Goal: Check status: Check status

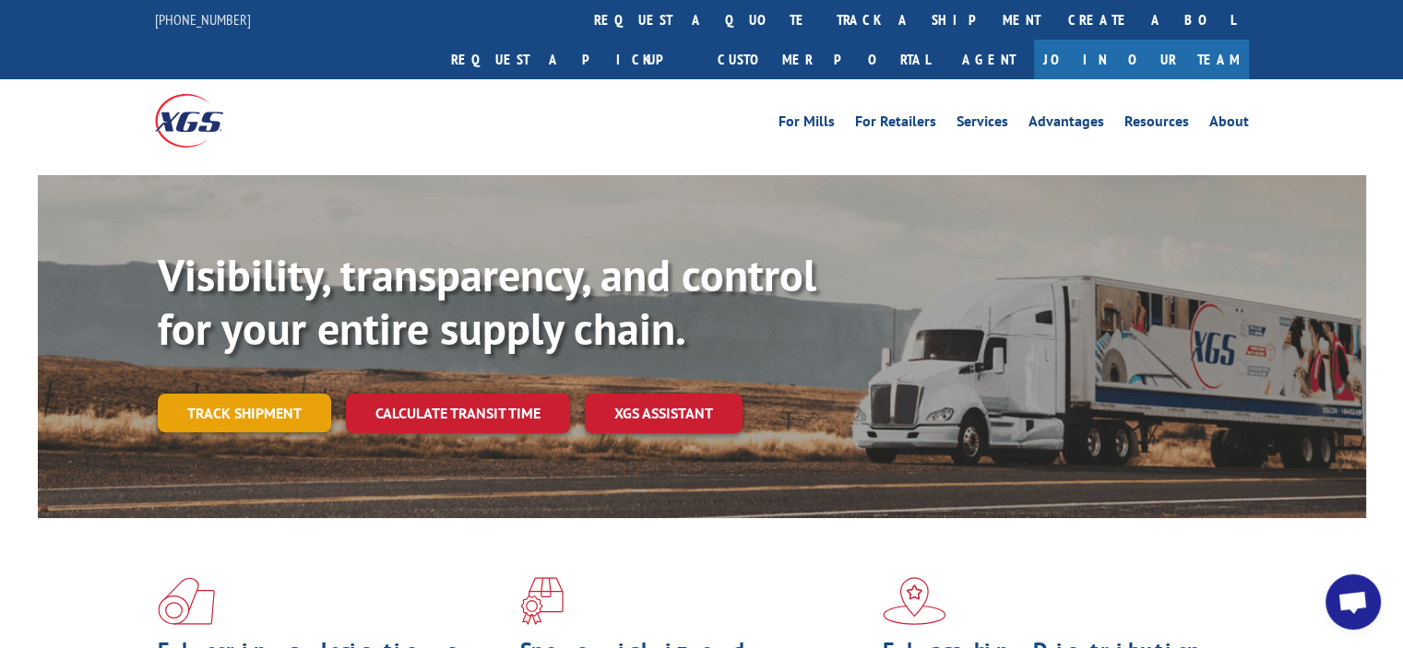
click at [207, 394] on link "Track shipment" at bounding box center [244, 413] width 173 height 39
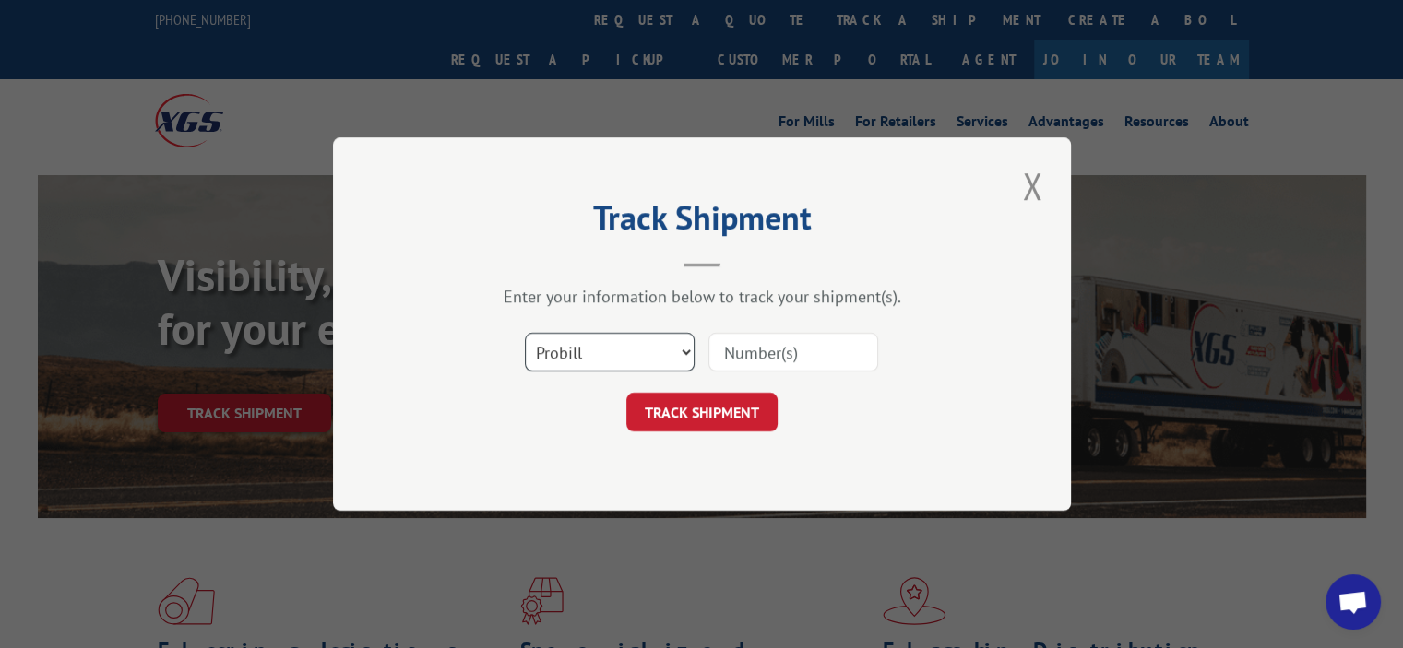
click at [675, 359] on select "Select category... Probill BOL PO" at bounding box center [610, 352] width 170 height 39
select select "bol"
click at [525, 333] on select "Select category... Probill BOL PO" at bounding box center [610, 352] width 170 height 39
click at [792, 346] on input at bounding box center [793, 352] width 170 height 39
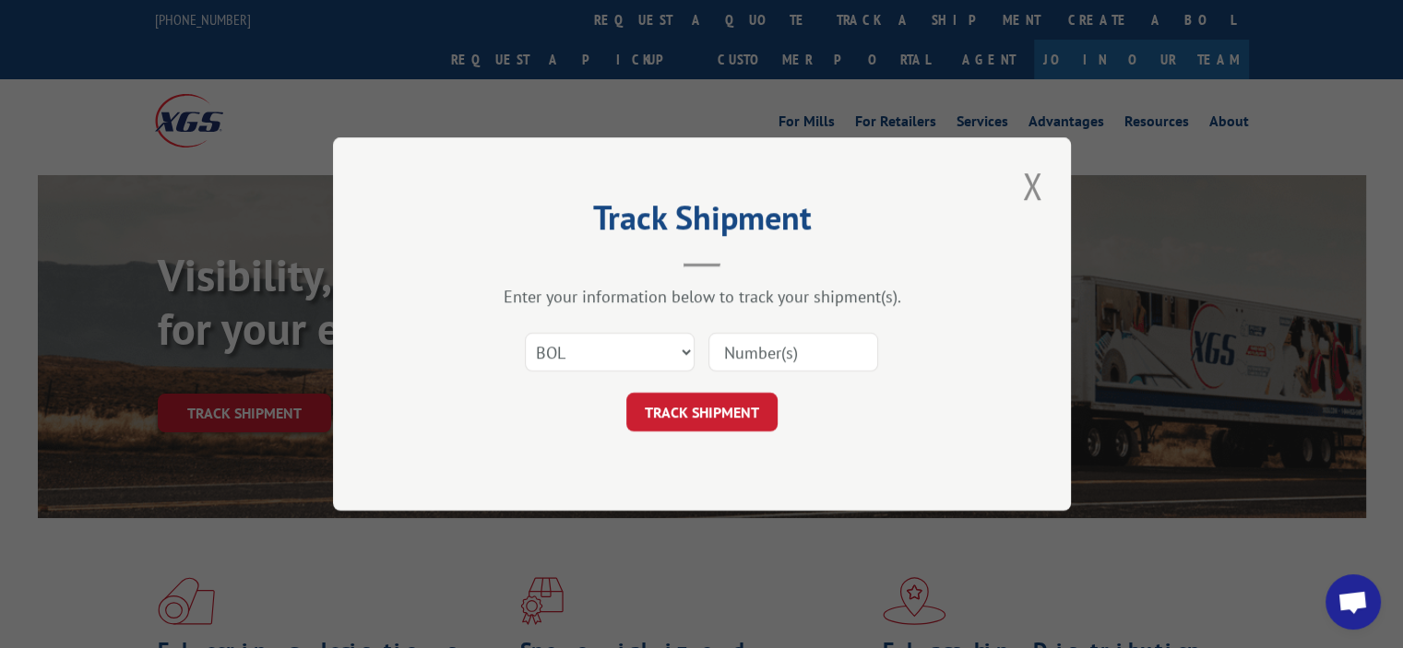
type input "BAE00261592"
click at [726, 412] on button "TRACK SHIPMENT" at bounding box center [701, 412] width 151 height 39
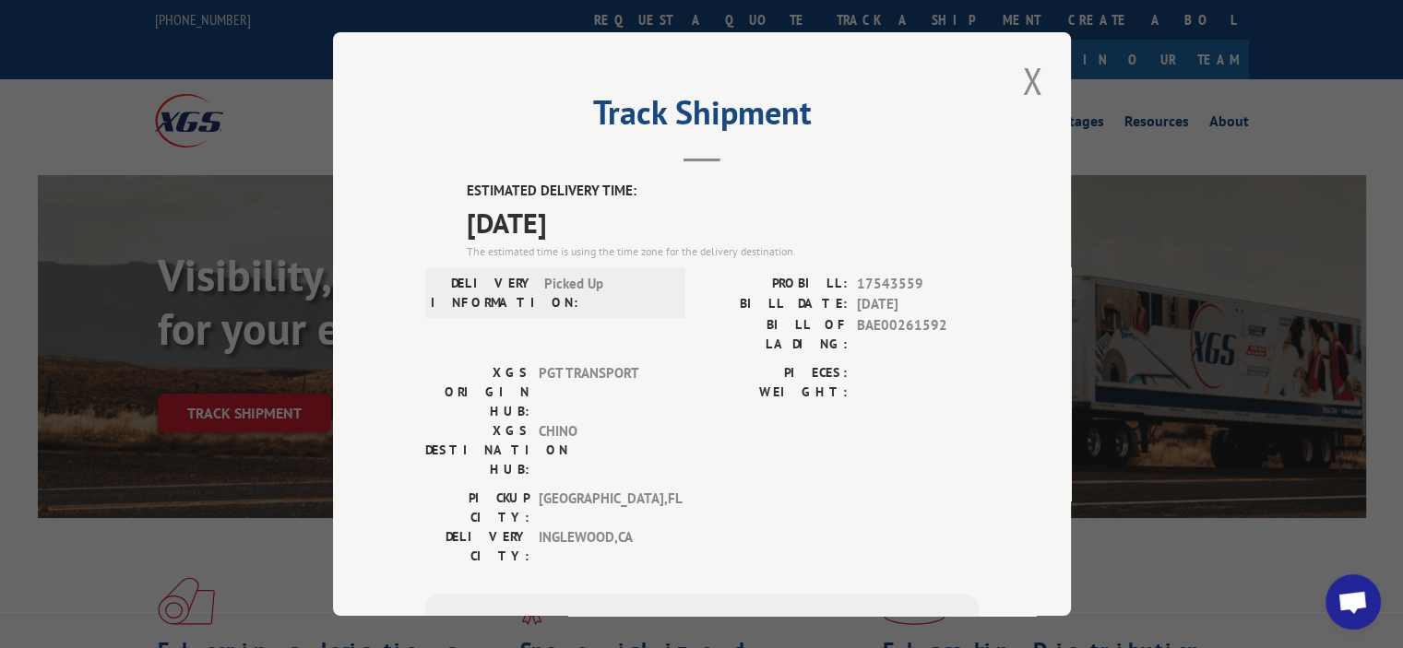
click at [879, 319] on span "BAE00261592" at bounding box center [918, 334] width 122 height 39
click at [880, 319] on span "BAE00261592" at bounding box center [918, 334] width 122 height 39
copy span "BAE00261592"
click at [1345, 611] on span "Open chat" at bounding box center [1352, 604] width 30 height 26
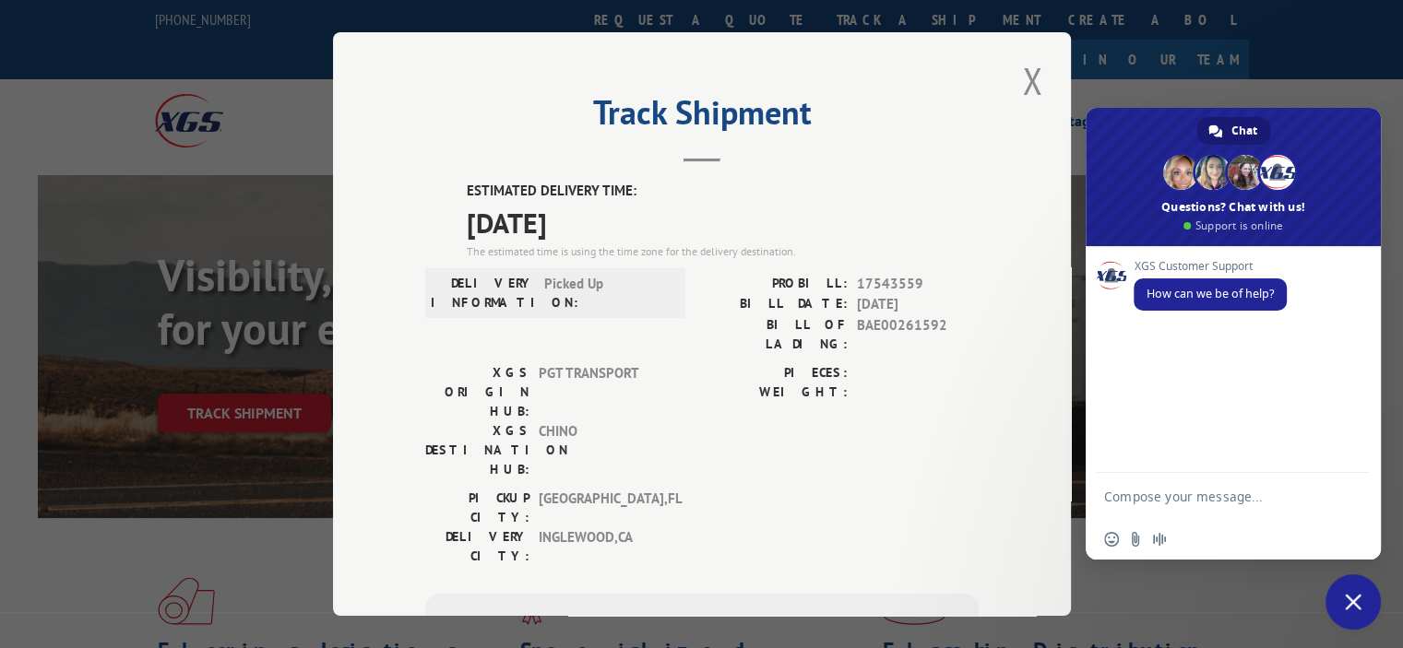
click at [1203, 497] on textarea "Compose your message..." at bounding box center [1214, 496] width 221 height 46
type textarea "tracking"
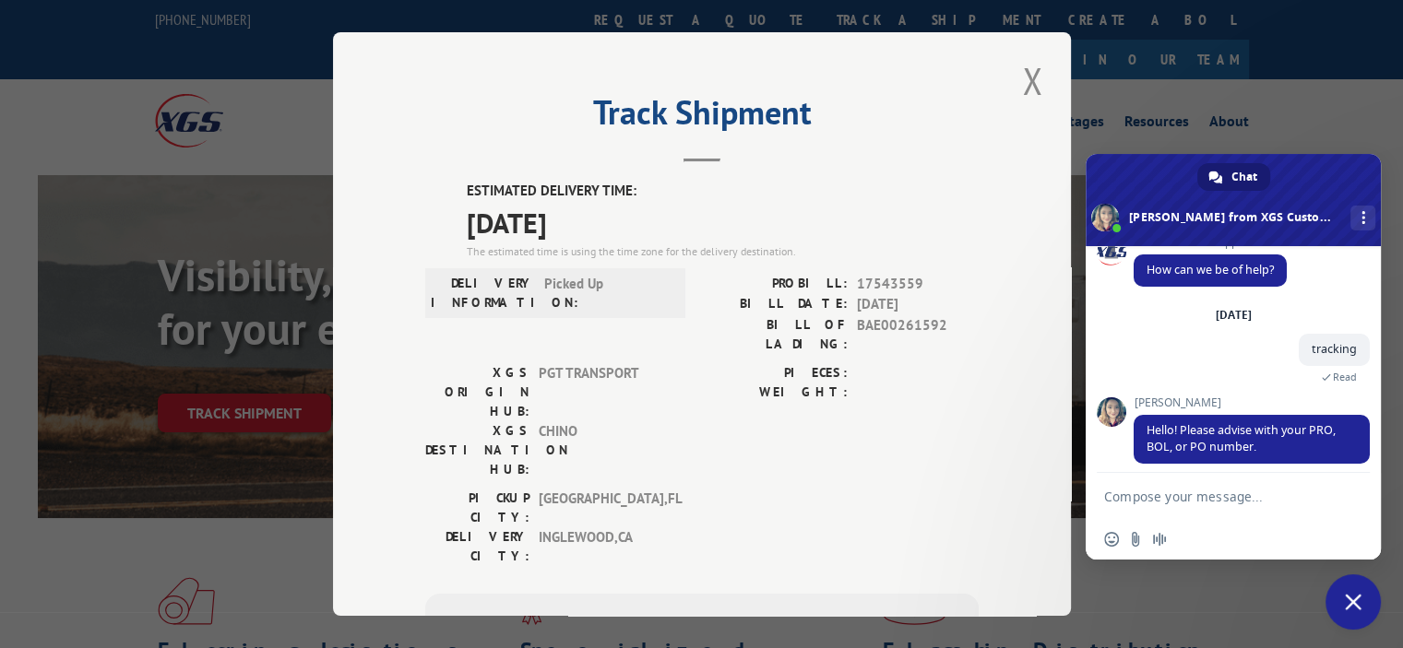
scroll to position [37, 0]
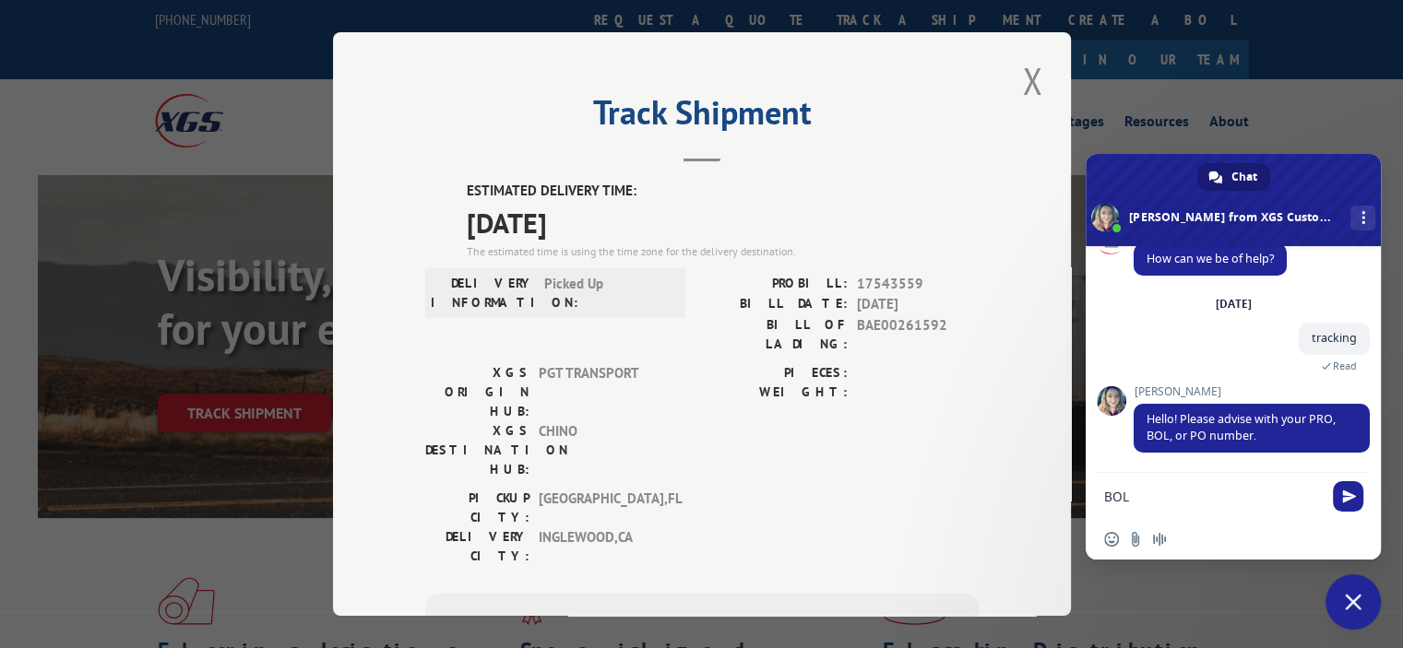
type textarea "BOL BAE00261592"
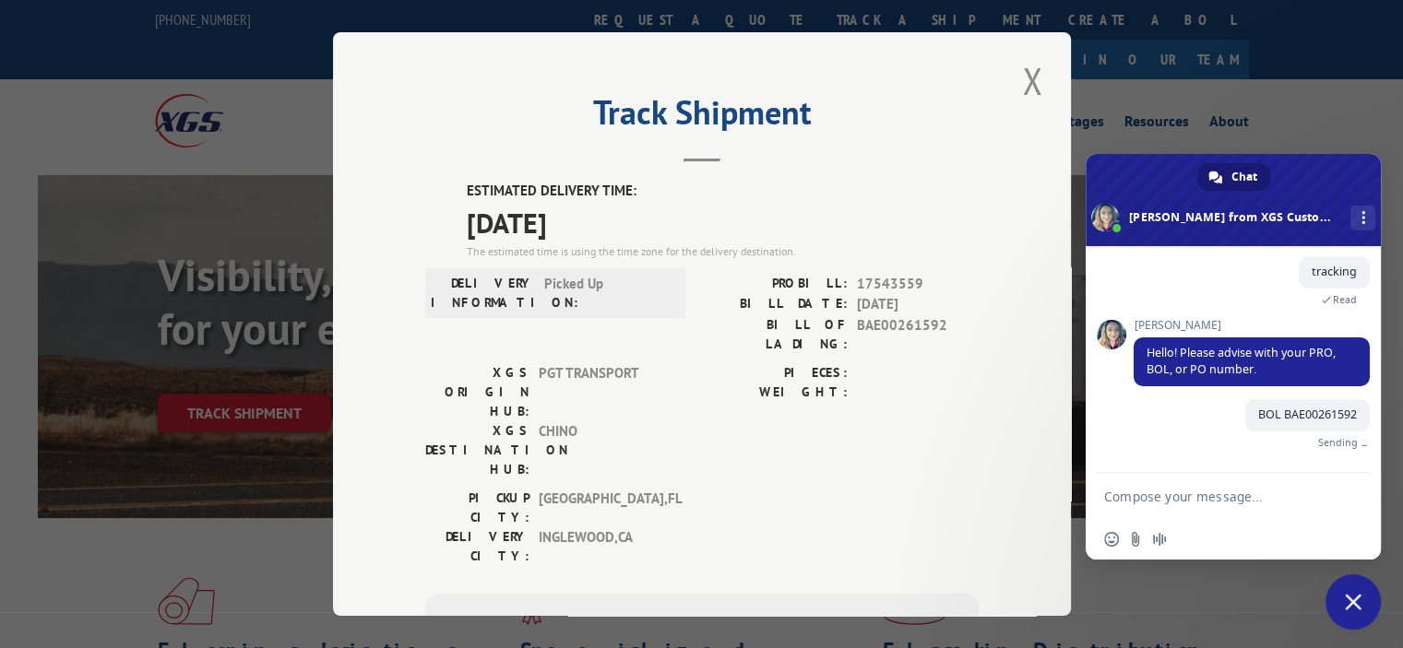
scroll to position [83, 0]
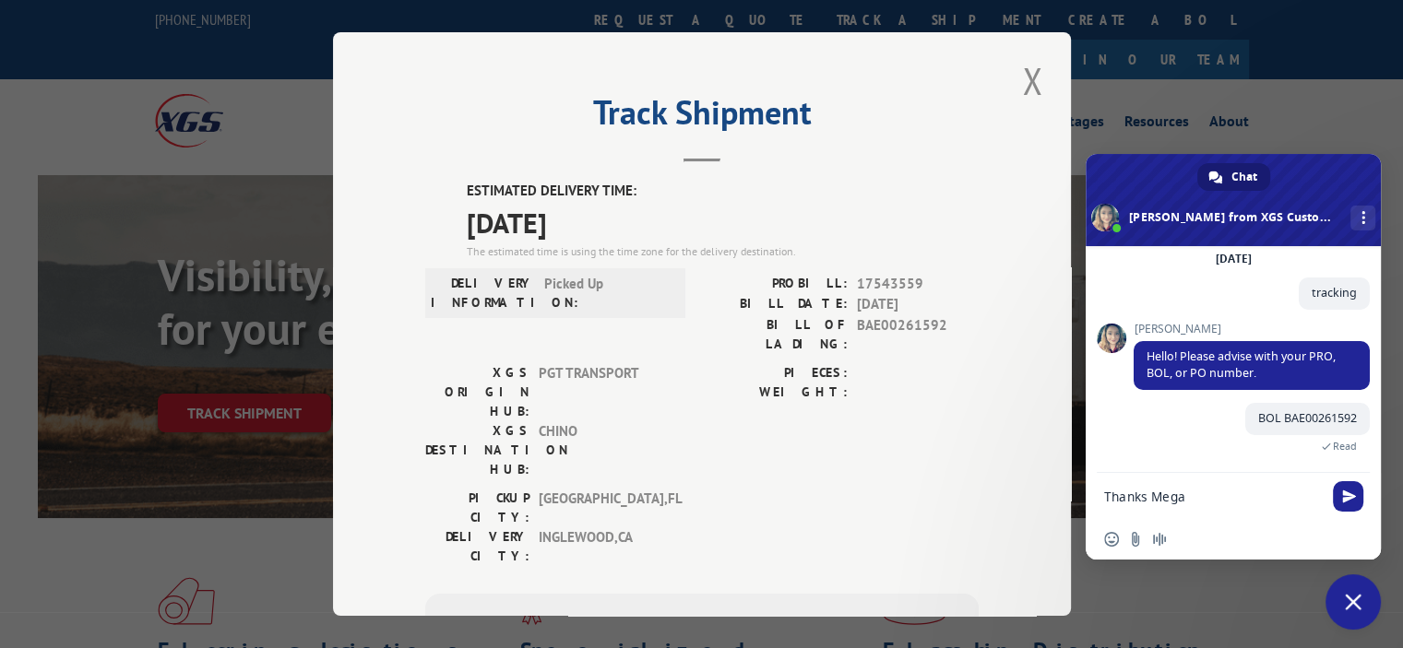
type textarea "Thanks [PERSON_NAME]"
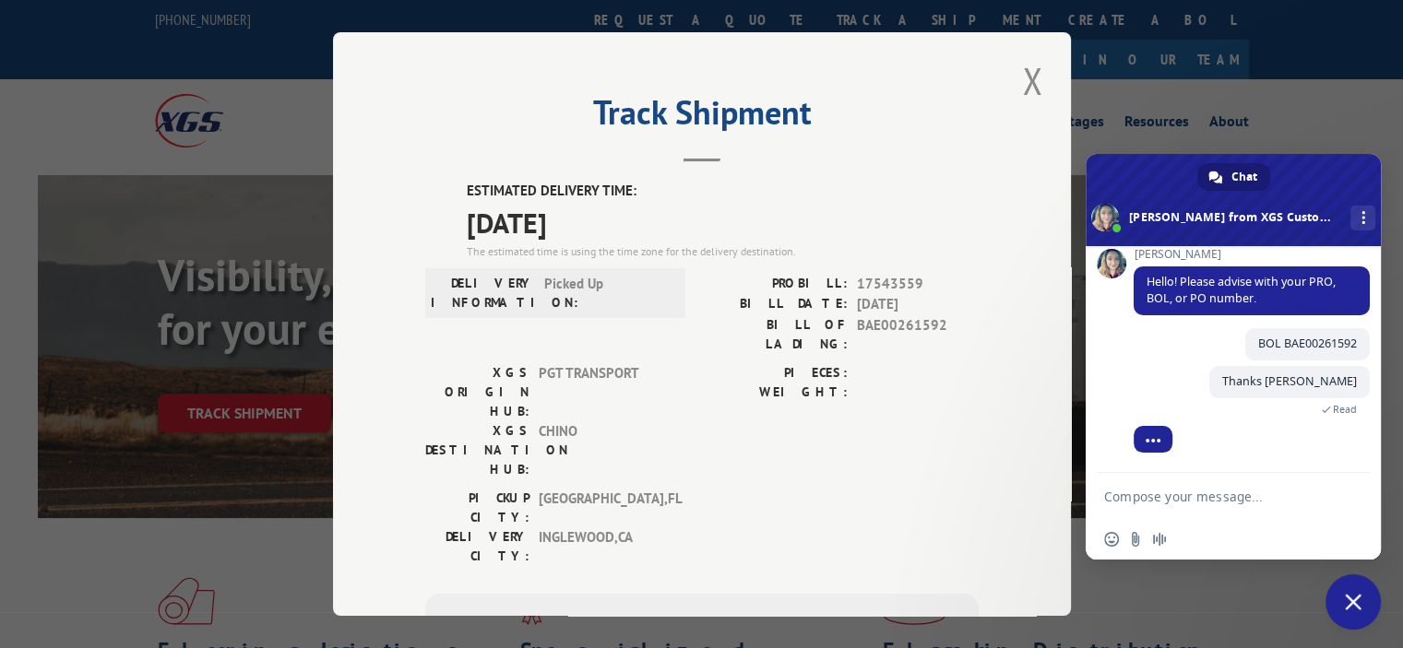
scroll to position [221, 0]
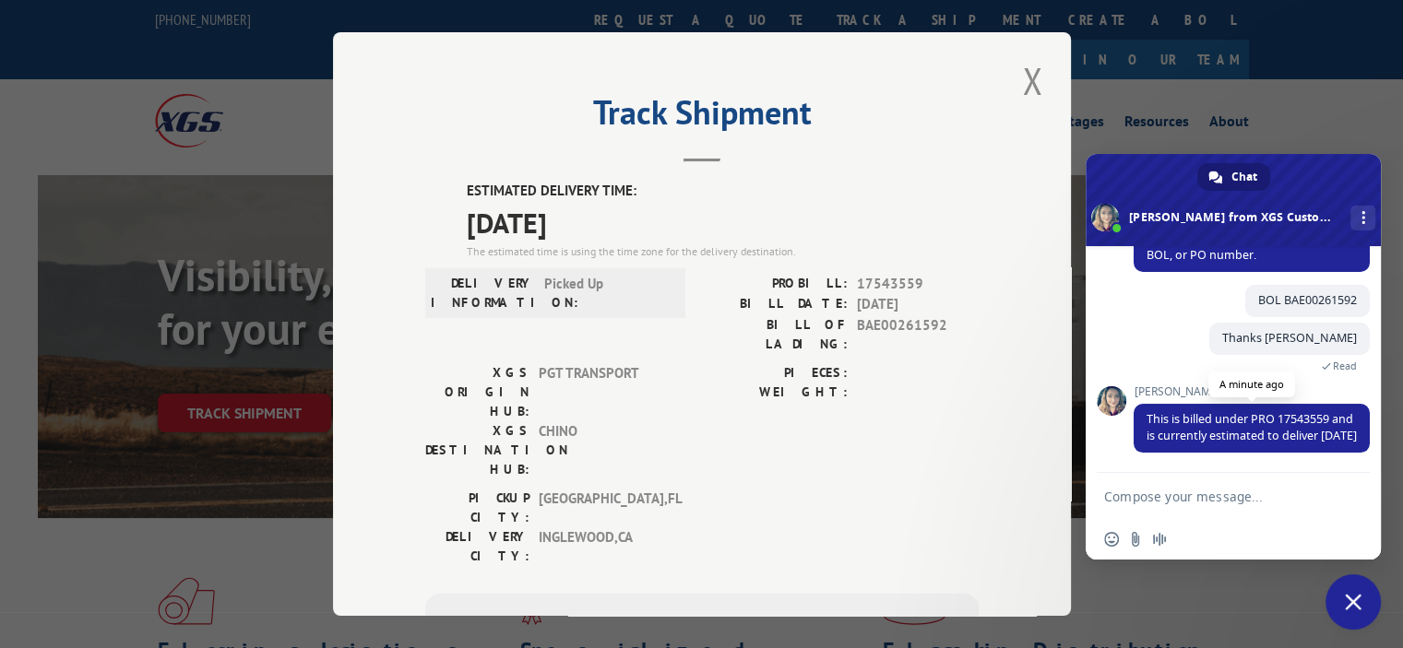
click at [1312, 411] on span "This is billed under PRO 17543559 and is currently estimated to deliver [DATE]" at bounding box center [1251, 427] width 210 height 32
copy span "17543559"
click at [1203, 507] on textarea "Compose your message..." at bounding box center [1214, 496] width 221 height 46
click at [1195, 497] on textarea "Compose your message..." at bounding box center [1214, 496] width 221 height 46
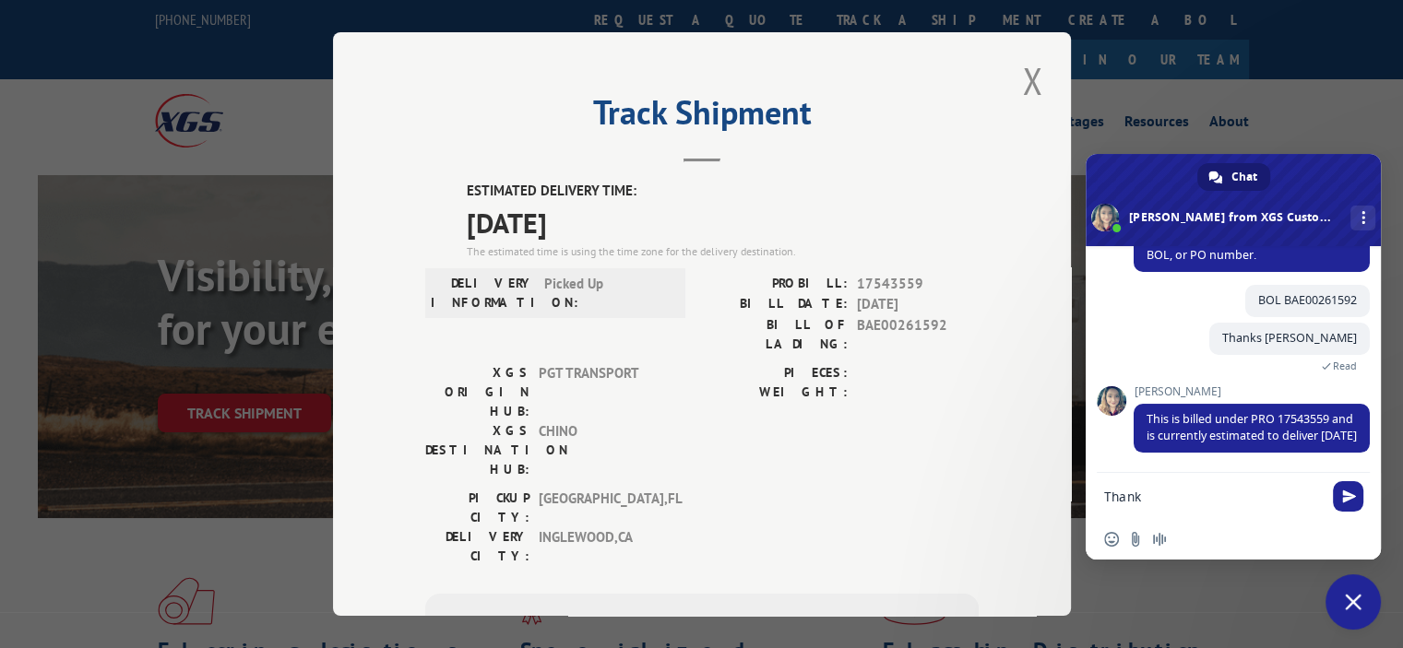
type textarea "Thanks"
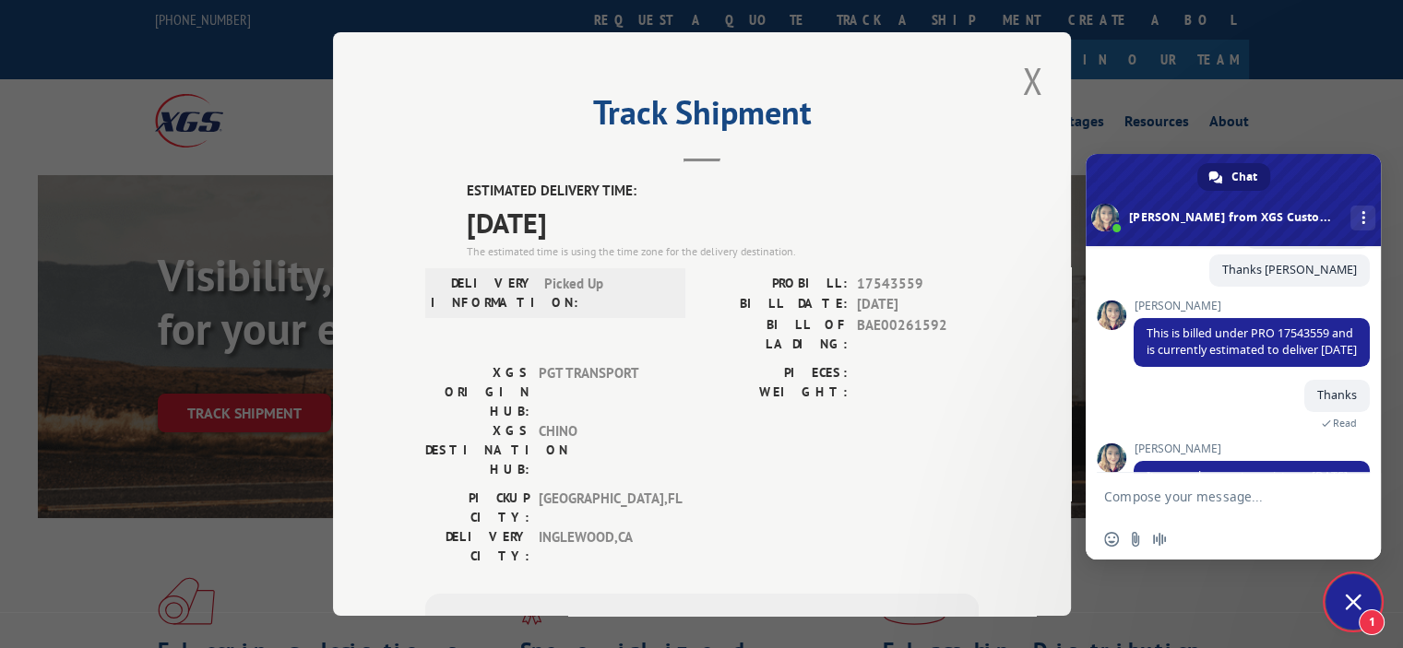
scroll to position [435, 0]
